Goal: Transaction & Acquisition: Download file/media

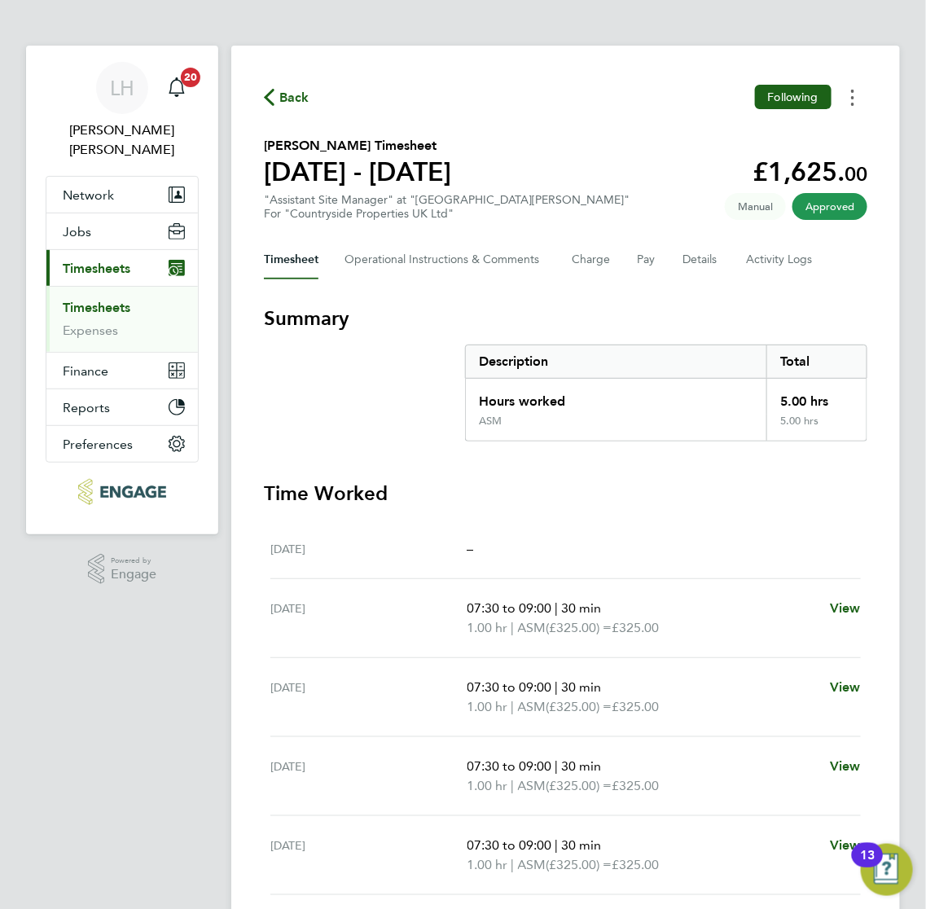
click at [852, 107] on button "Timesheets Menu" at bounding box center [852, 97] width 29 height 25
click at [717, 143] on link "Download timesheet" at bounding box center [769, 133] width 195 height 33
click at [852, 107] on button "Timesheets Menu" at bounding box center [852, 97] width 29 height 25
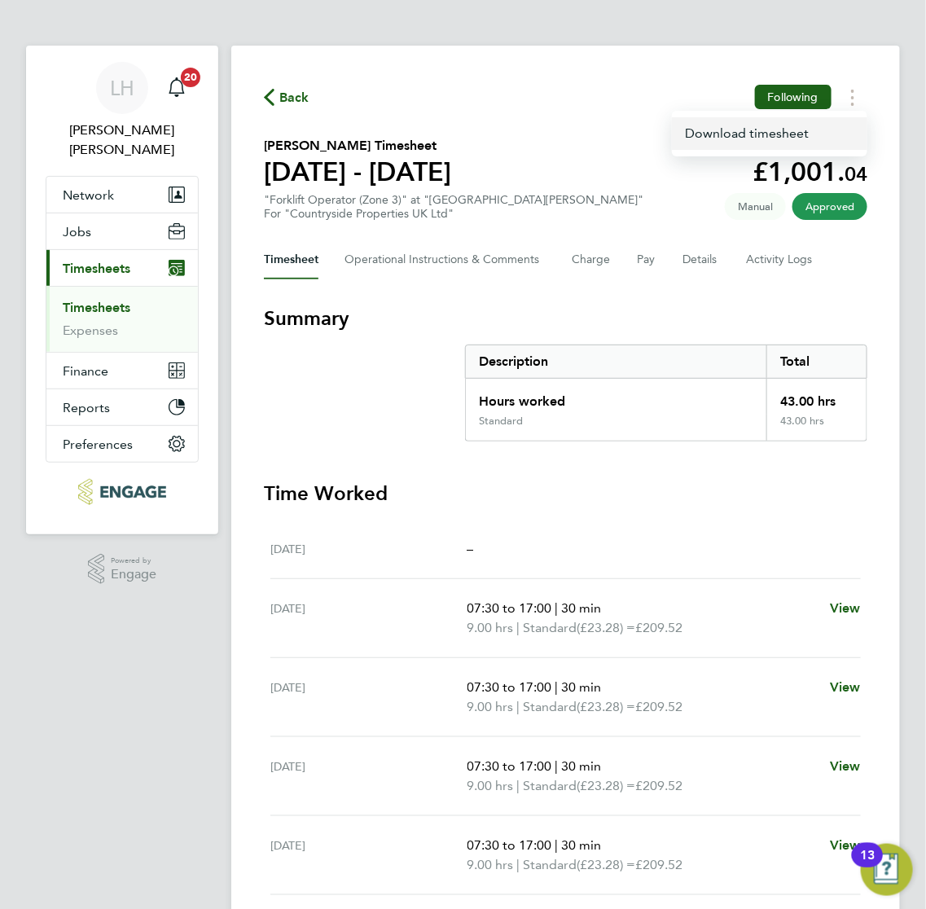
click at [712, 137] on link "Download timesheet" at bounding box center [769, 133] width 195 height 33
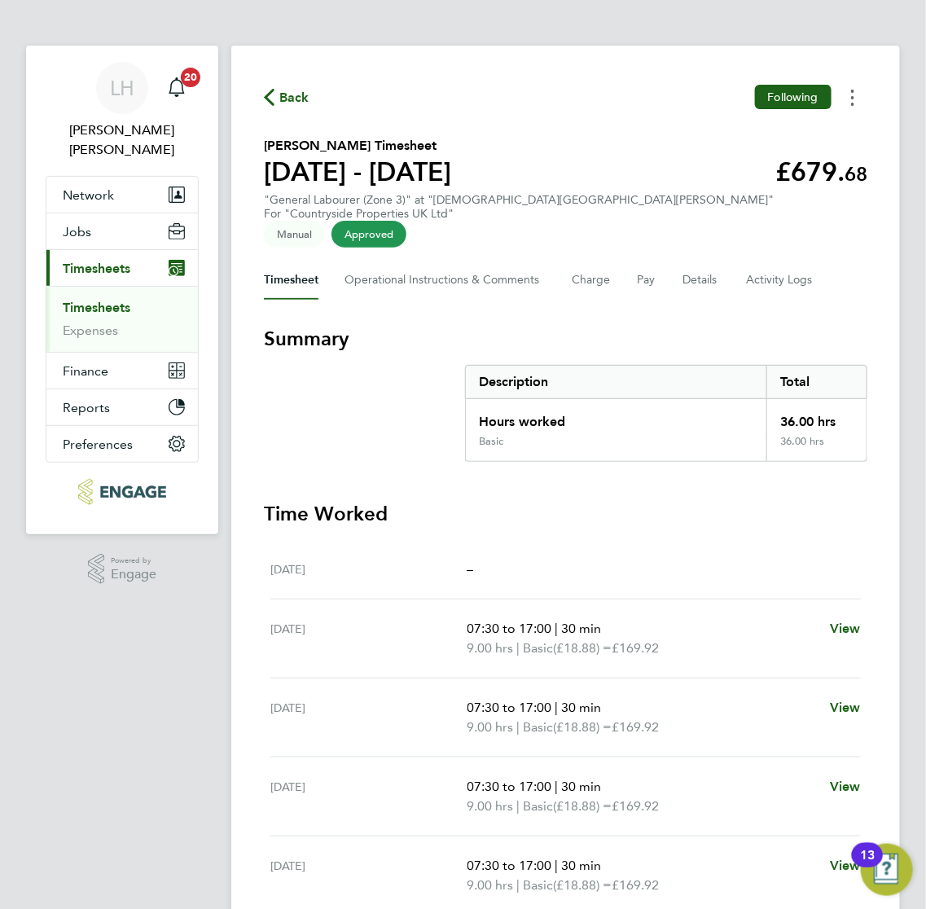
click at [853, 102] on icon "Timesheets Menu" at bounding box center [852, 98] width 3 height 16
click at [745, 137] on link "Download timesheet" at bounding box center [769, 133] width 195 height 33
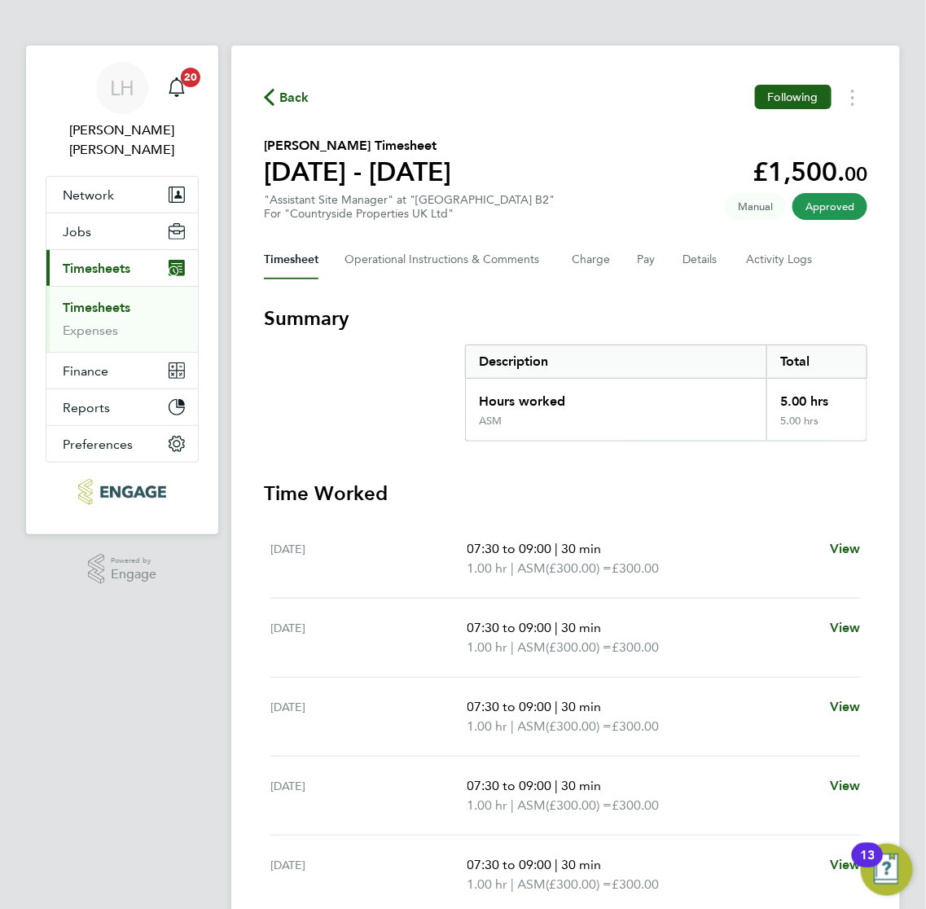
click at [484, 467] on section "Summary Description Total Hours worked 5.00 hrs ASM 5.00 hrs Time Worked Mon 25…" at bounding box center [565, 648] width 603 height 687
click at [639, 9] on ng-component "Back Following Martin Chambers's Timesheet 25 - 31 Aug 2025 £1,500. 00 "Assista…" at bounding box center [578, 516] width 695 height 1032
